Goal: Task Accomplishment & Management: Manage account settings

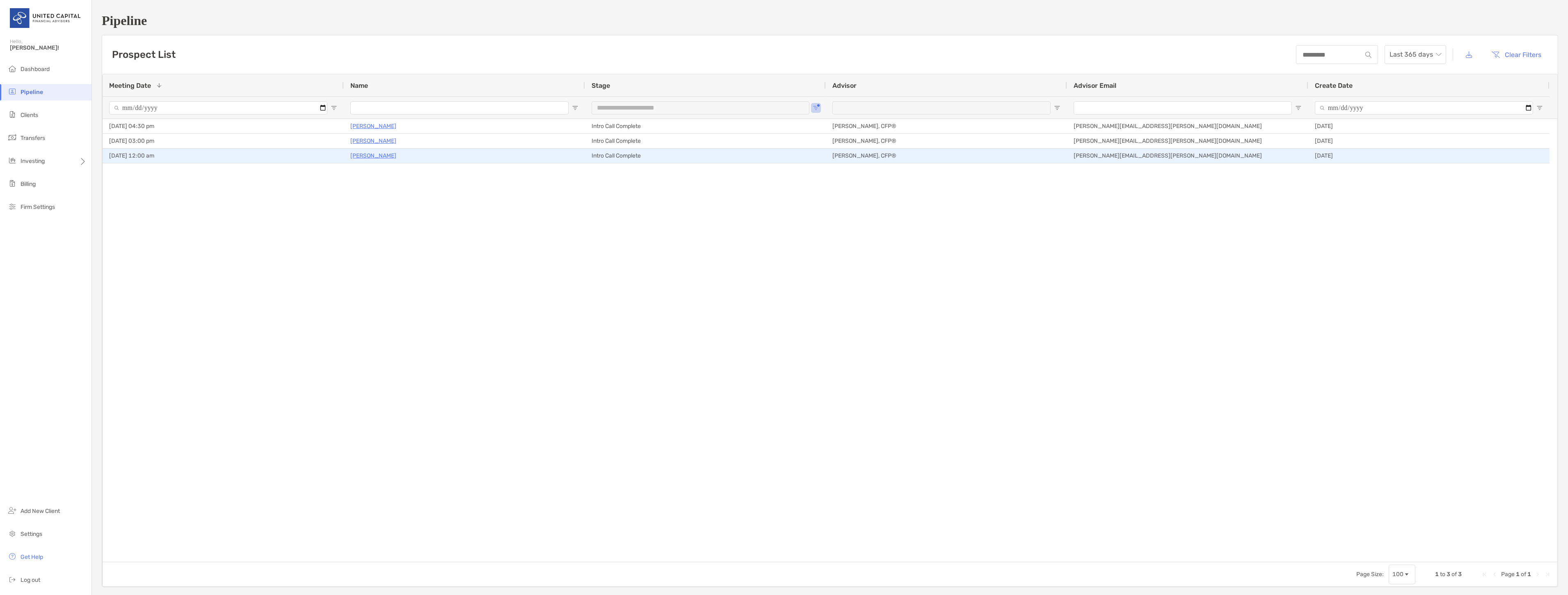
click at [378, 150] on div "Lynsey Vallandingham" at bounding box center [464, 156] width 228 height 13
click at [379, 153] on p "Lynsey Vallandingham" at bounding box center [373, 155] width 46 height 10
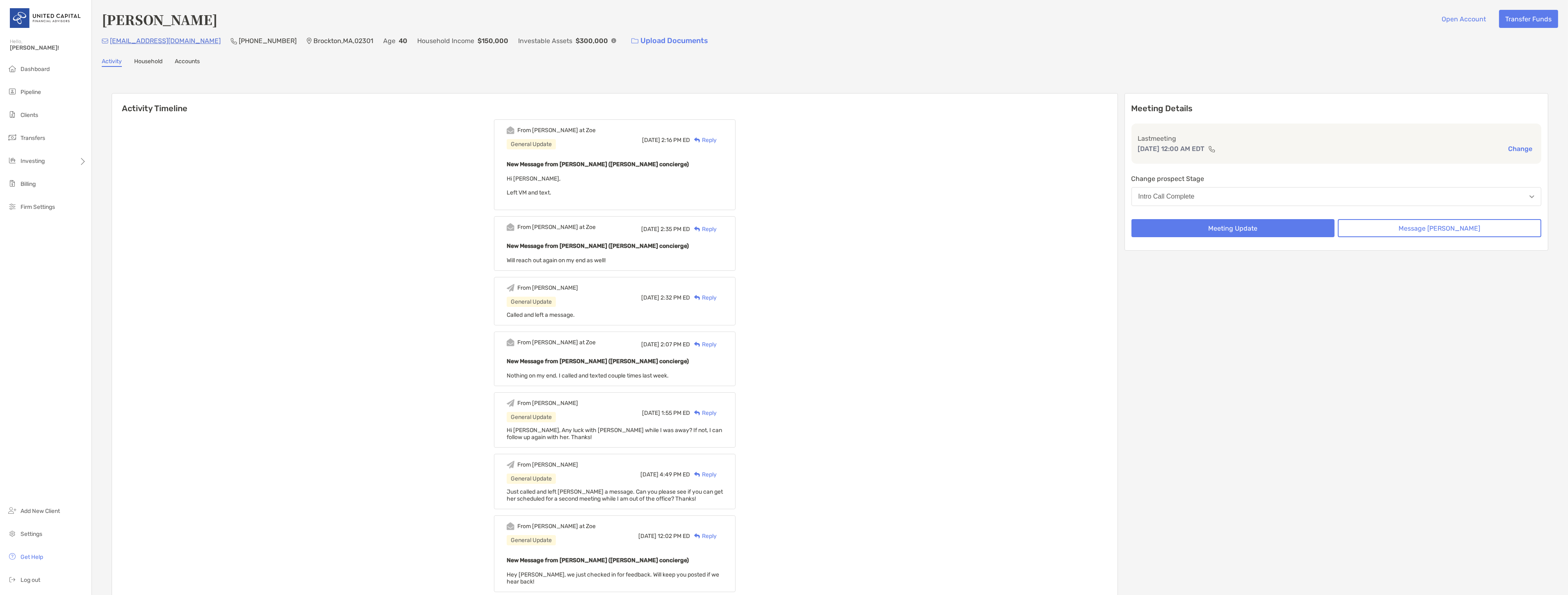
scroll to position [273, 0]
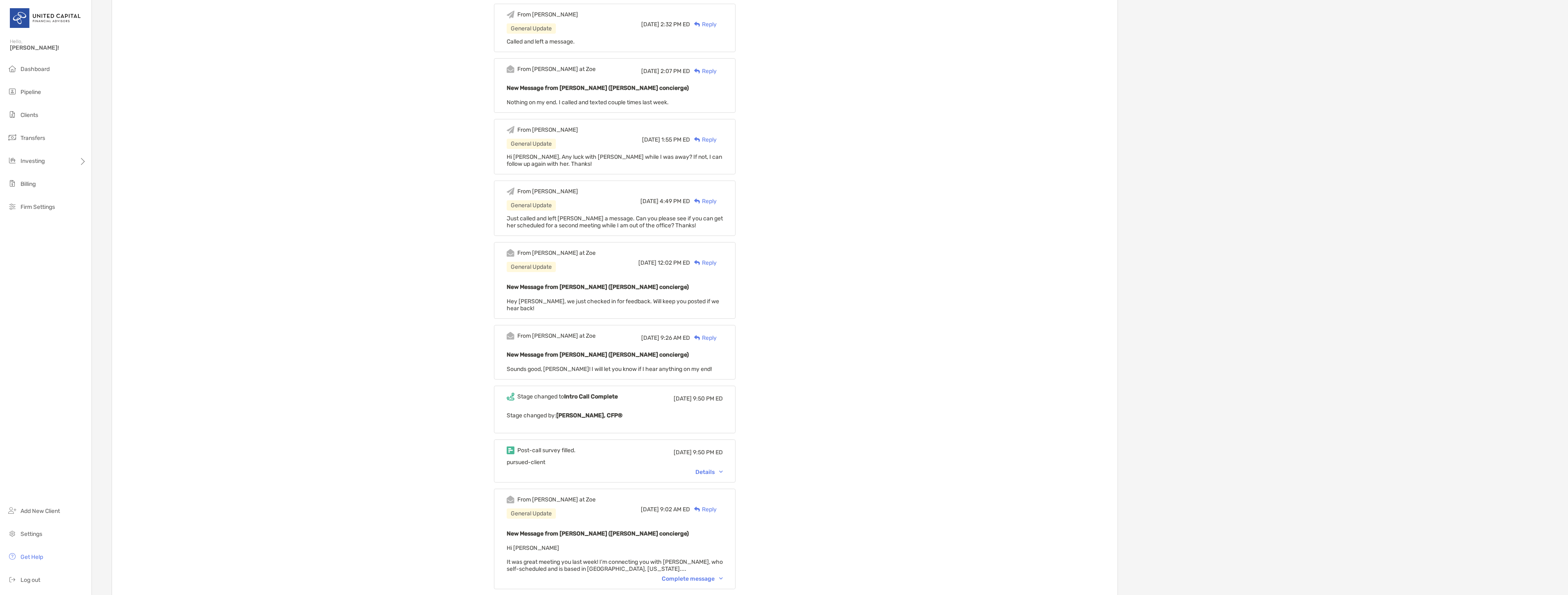
click at [716, 469] on div "Details" at bounding box center [709, 472] width 27 height 7
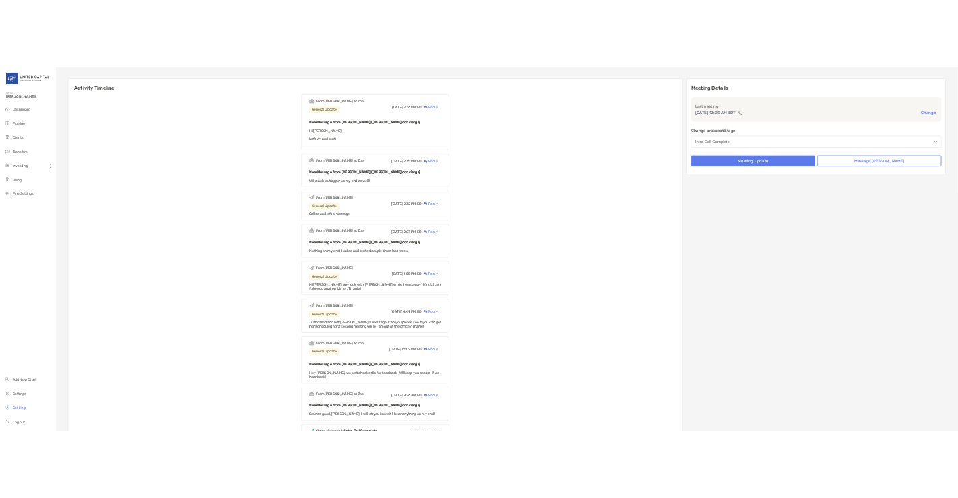
scroll to position [0, 0]
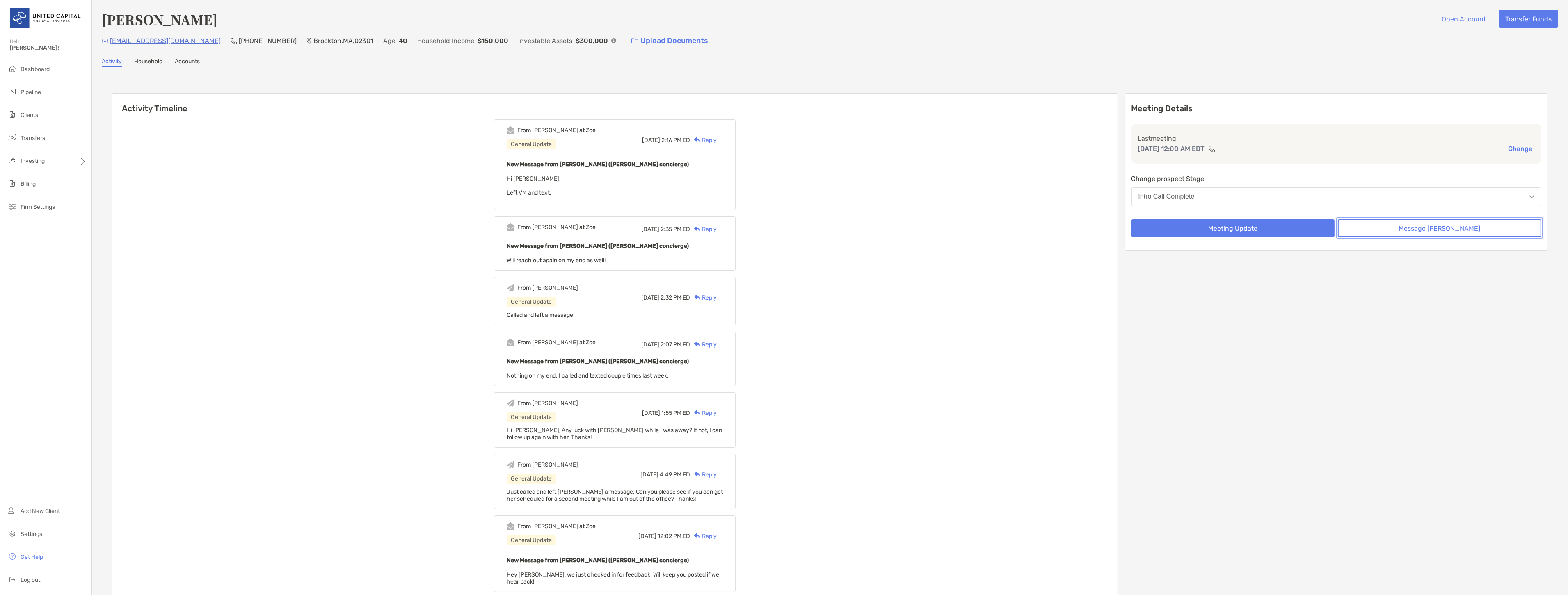
click at [1442, 229] on button "Message [PERSON_NAME]" at bounding box center [1440, 228] width 203 height 18
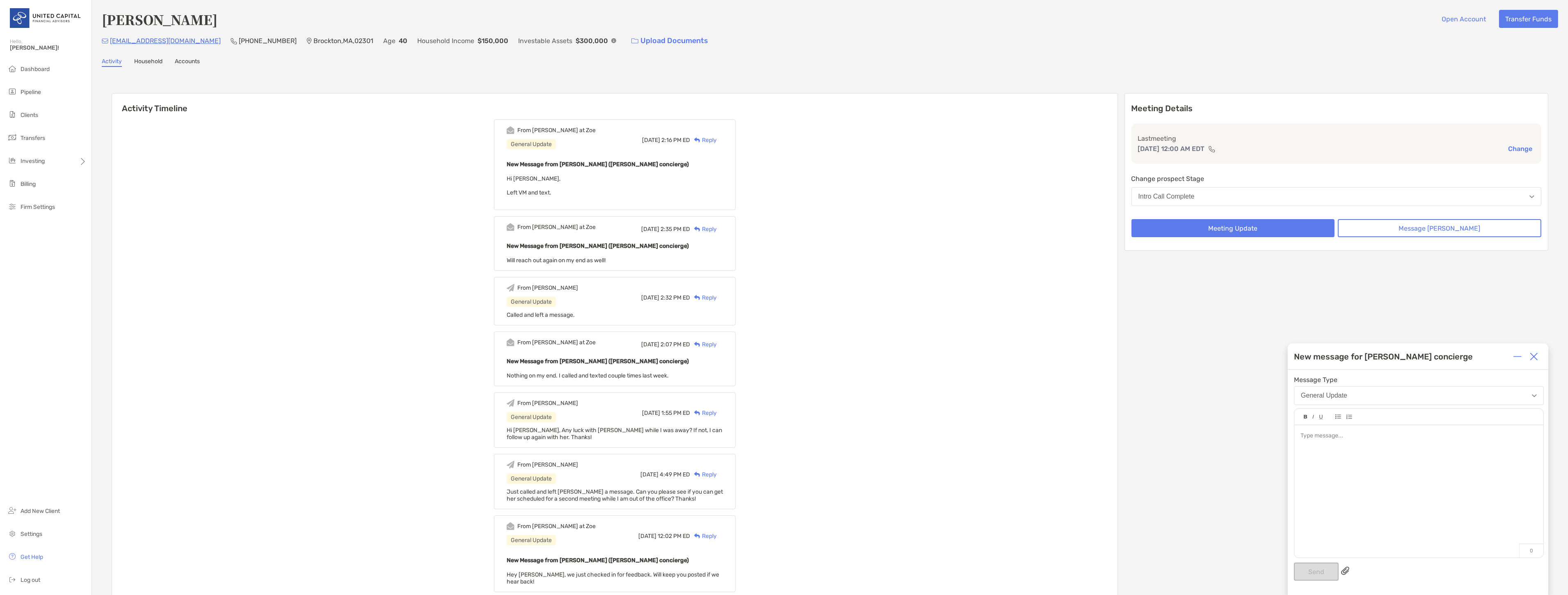
drag, startPoint x: 1326, startPoint y: 434, endPoint x: 1333, endPoint y: 435, distance: 7.1
click at [1331, 435] on div at bounding box center [1419, 436] width 236 height 9
click at [1314, 574] on button "Send" at bounding box center [1316, 572] width 44 height 18
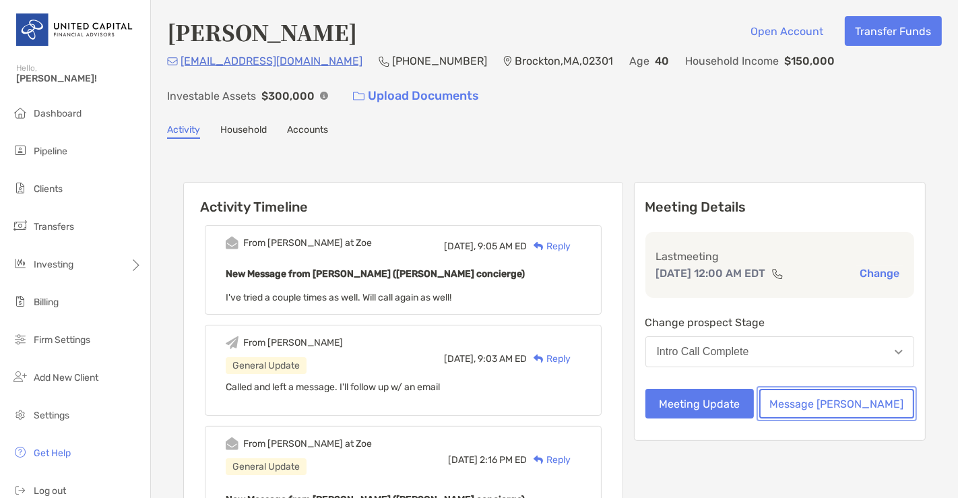
click at [853, 405] on button "Message Zoe" at bounding box center [837, 404] width 155 height 30
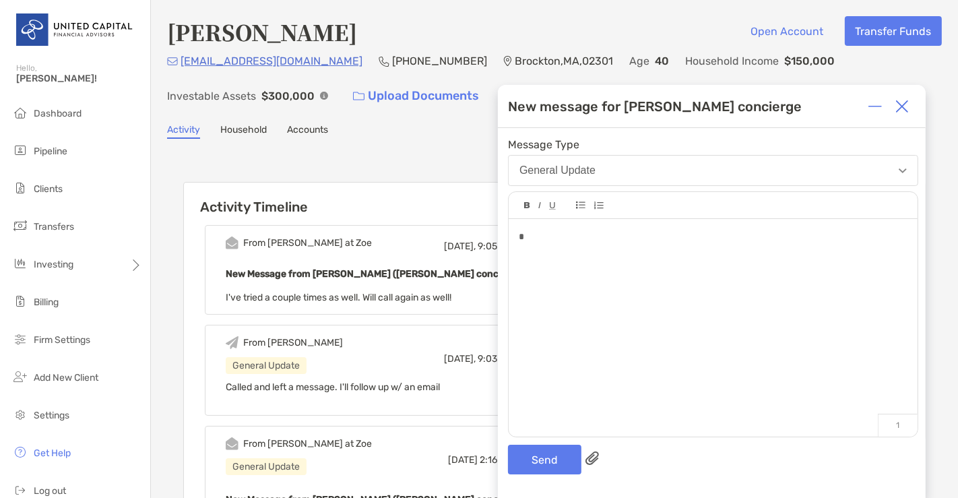
click at [892, 104] on div at bounding box center [902, 106] width 27 height 27
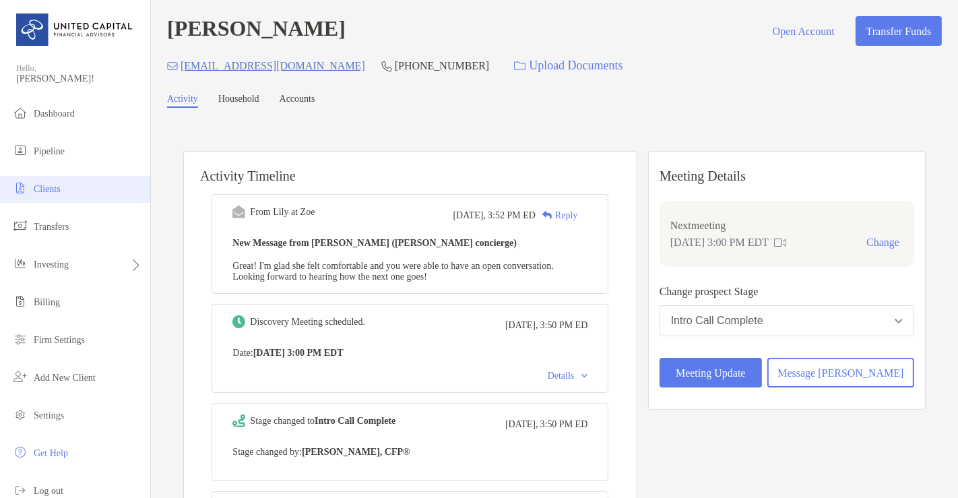
click at [82, 188] on li "Clients" at bounding box center [75, 189] width 150 height 27
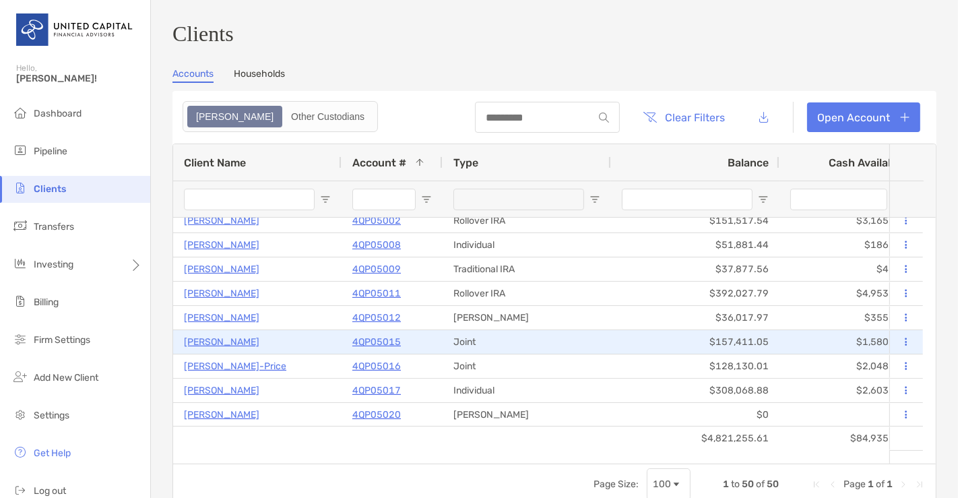
click at [229, 347] on p "[PERSON_NAME]" at bounding box center [221, 342] width 75 height 17
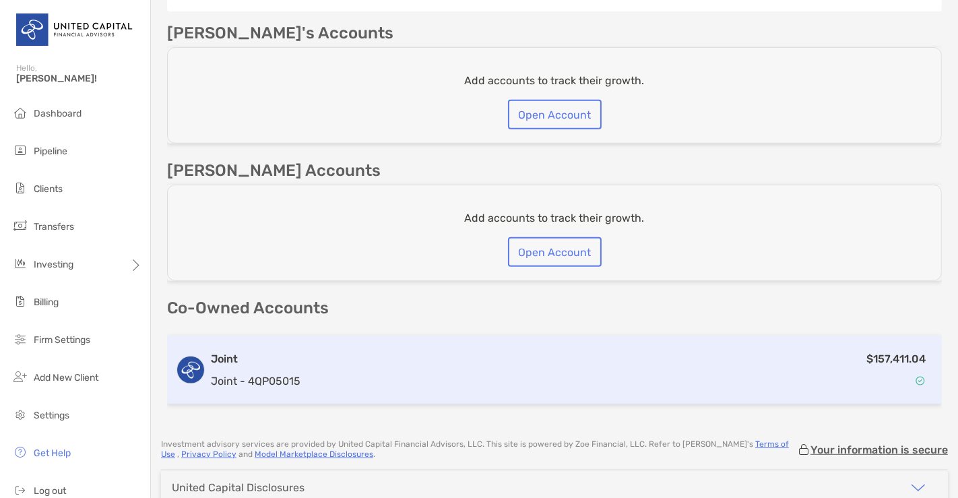
click at [406, 353] on div "$157,411.04" at bounding box center [620, 369] width 628 height 39
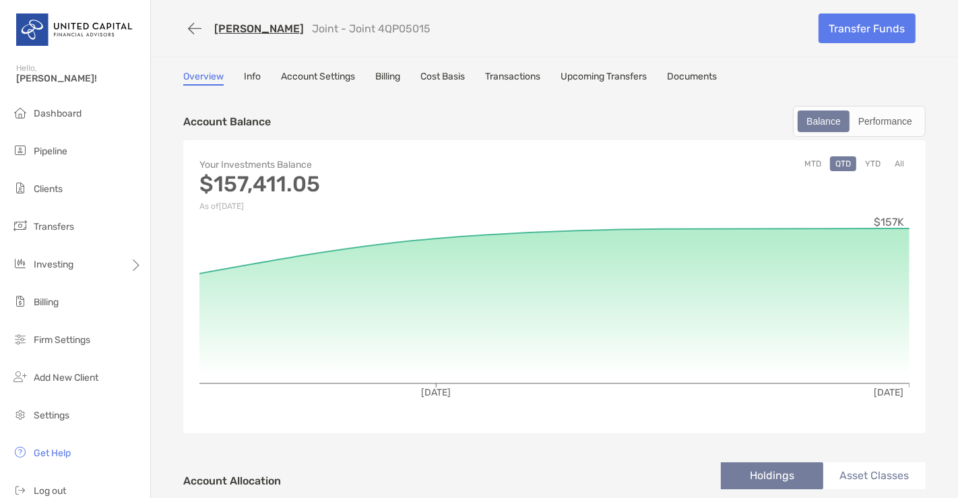
click at [890, 158] on button "All" at bounding box center [900, 163] width 20 height 15
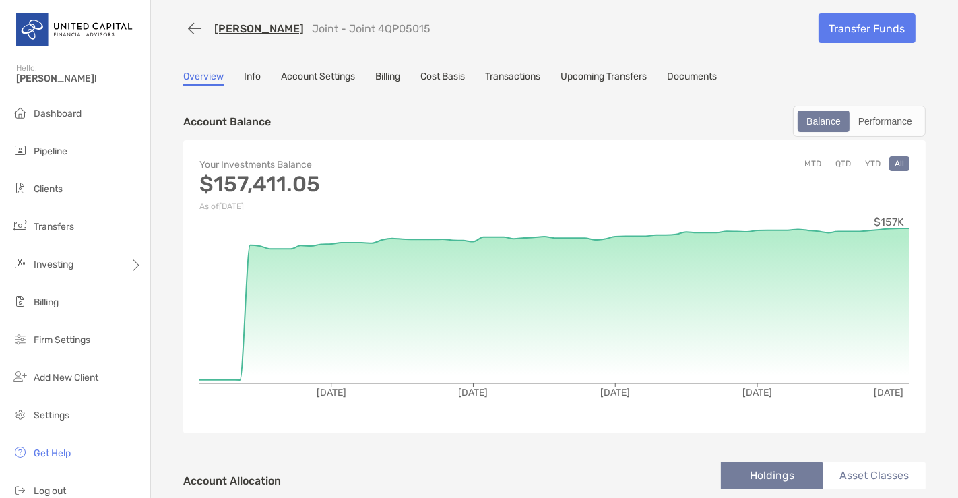
click at [249, 77] on link "Info" at bounding box center [252, 78] width 17 height 15
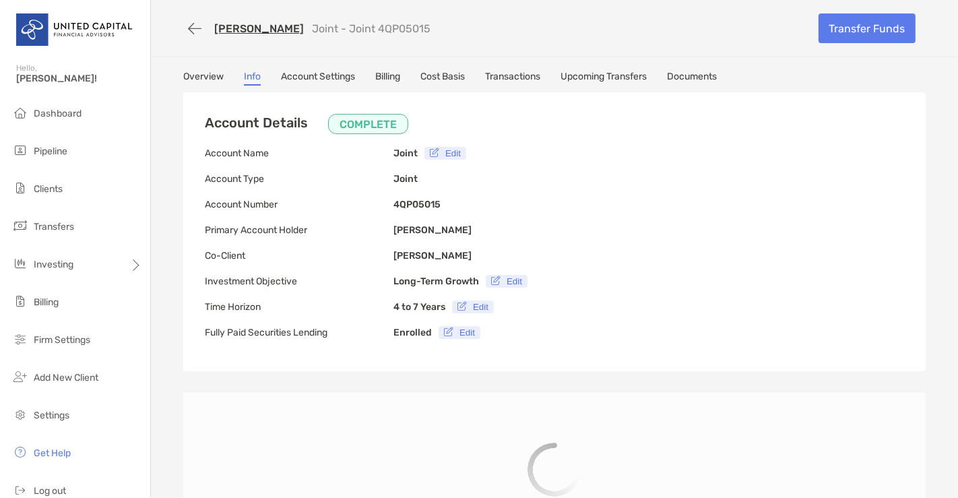
type input "**********"
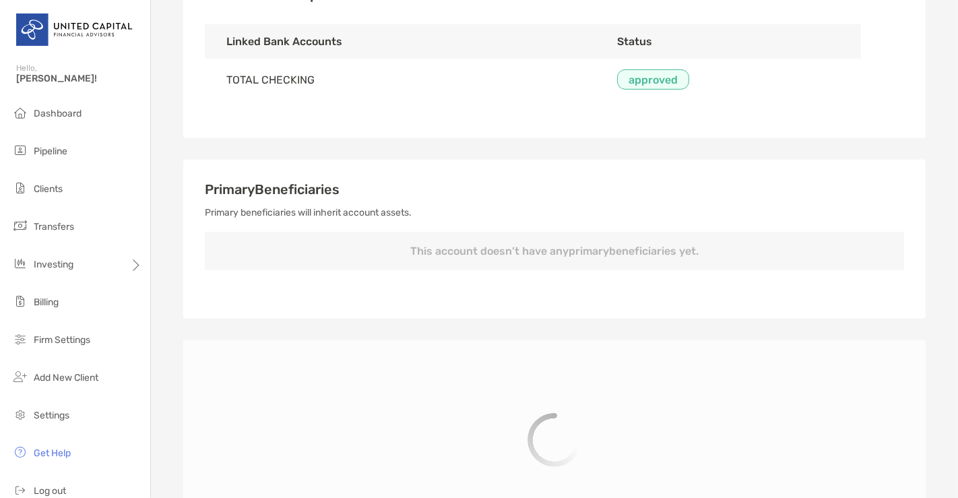
scroll to position [429, 0]
